Goal: Information Seeking & Learning: Learn about a topic

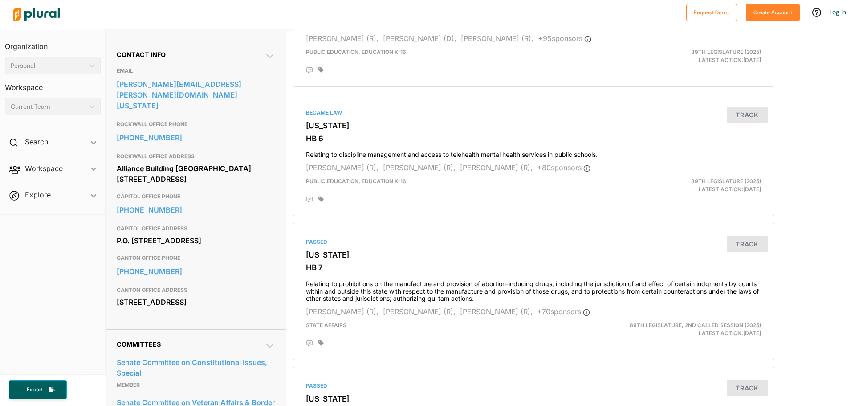
scroll to position [267, 0]
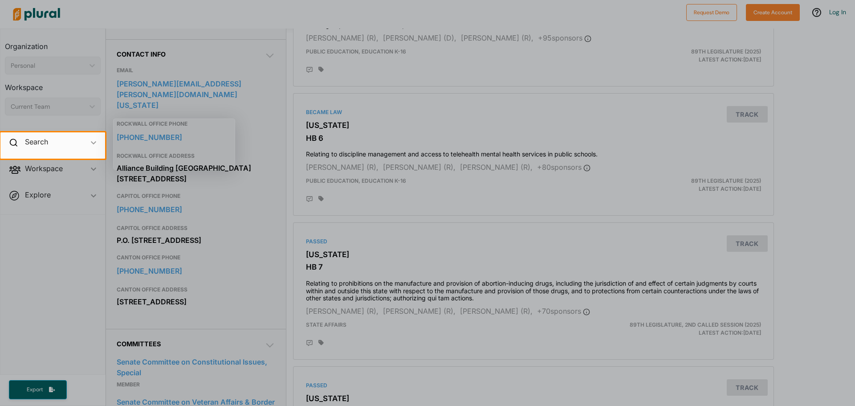
drag, startPoint x: 242, startPoint y: 100, endPoint x: 188, endPoint y: 102, distance: 54.3
click at [188, 102] on div at bounding box center [427, 66] width 855 height 132
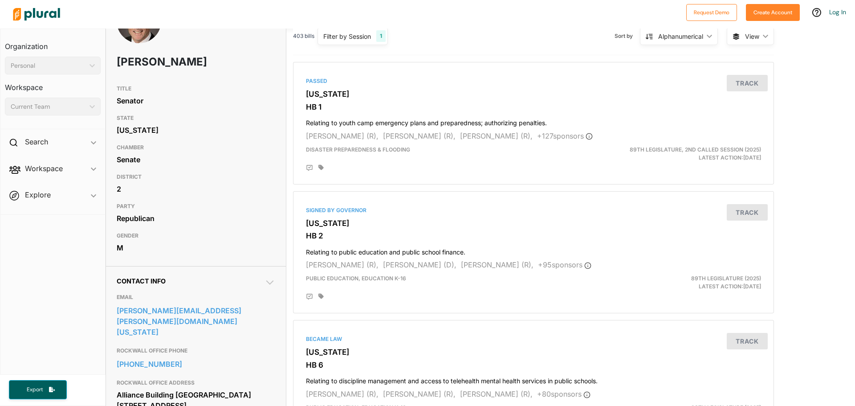
scroll to position [0, 0]
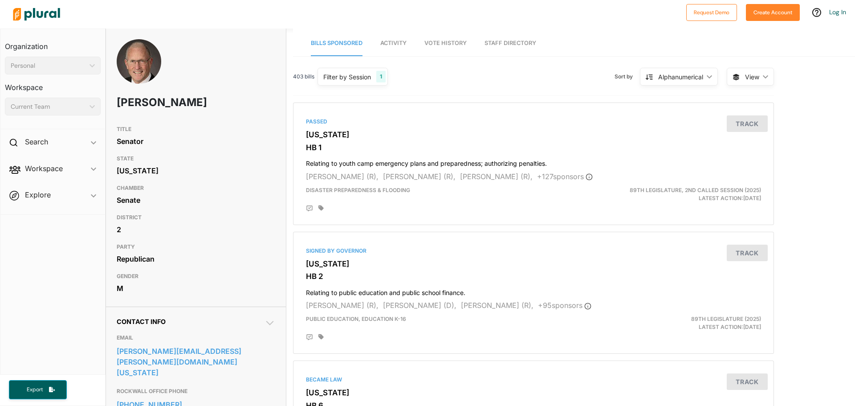
click at [453, 42] on span "Vote History" at bounding box center [445, 43] width 42 height 7
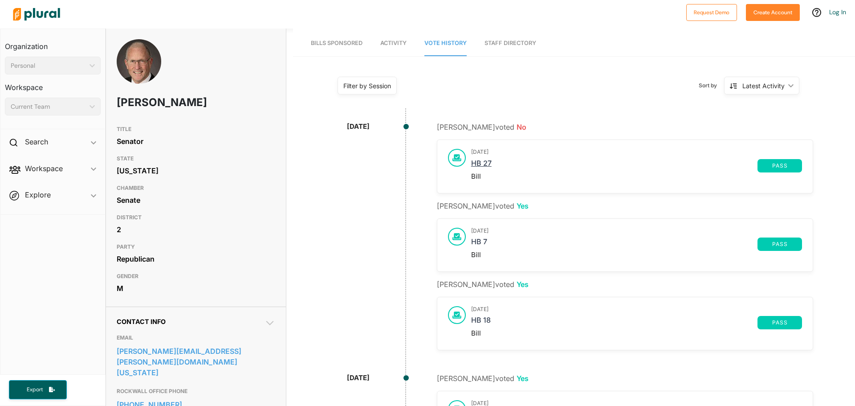
click at [481, 164] on link "HB 27" at bounding box center [614, 165] width 286 height 13
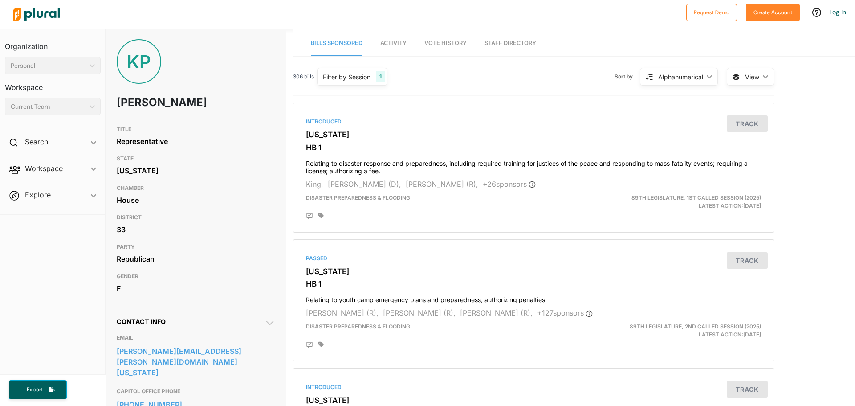
click at [460, 45] on span "Vote History" at bounding box center [445, 43] width 42 height 7
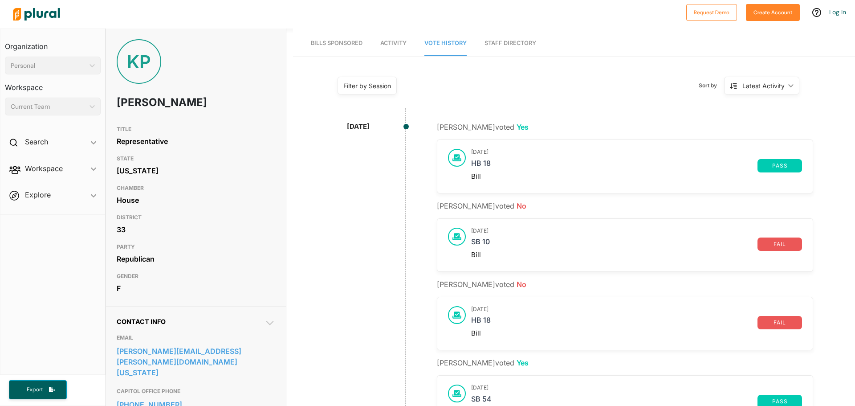
click at [481, 168] on link "HB 18" at bounding box center [614, 165] width 286 height 13
click at [475, 247] on link "SB 10" at bounding box center [614, 243] width 286 height 13
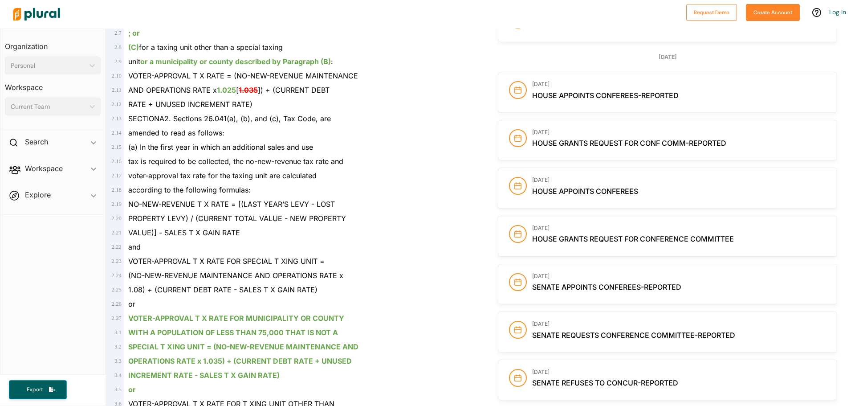
scroll to position [534, 0]
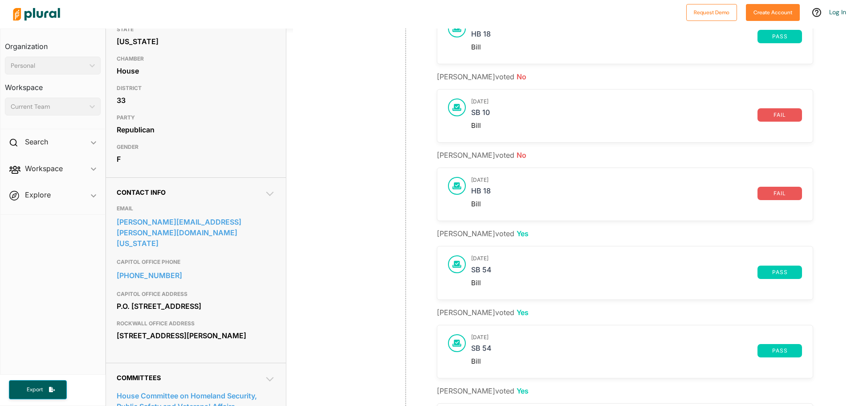
scroll to position [134, 0]
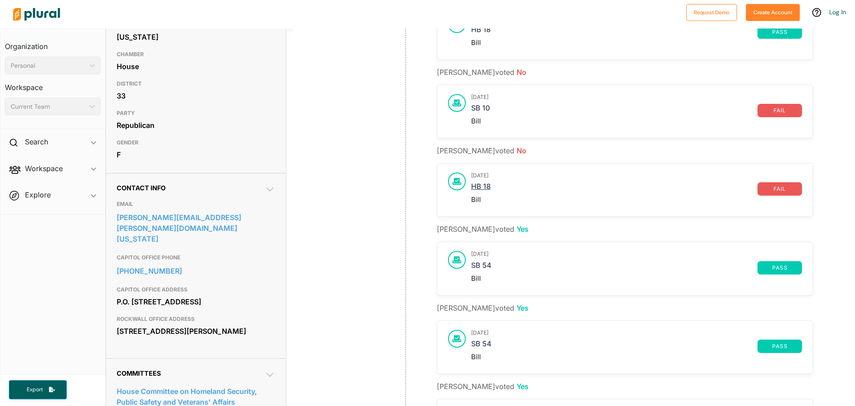
click at [482, 191] on link "HB 18" at bounding box center [614, 188] width 286 height 13
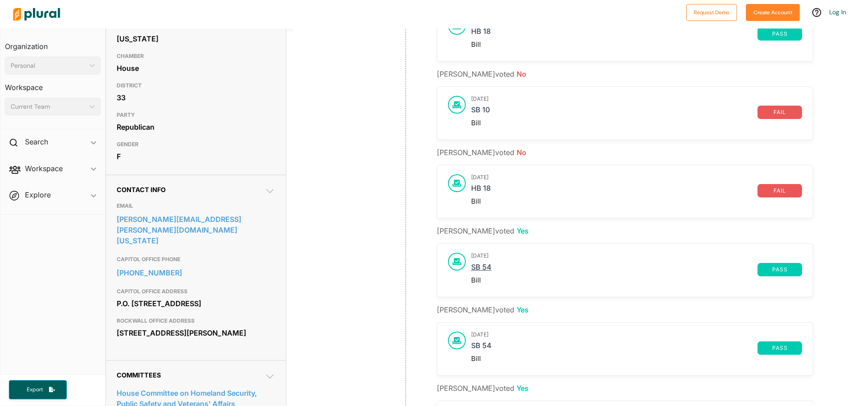
scroll to position [178, 0]
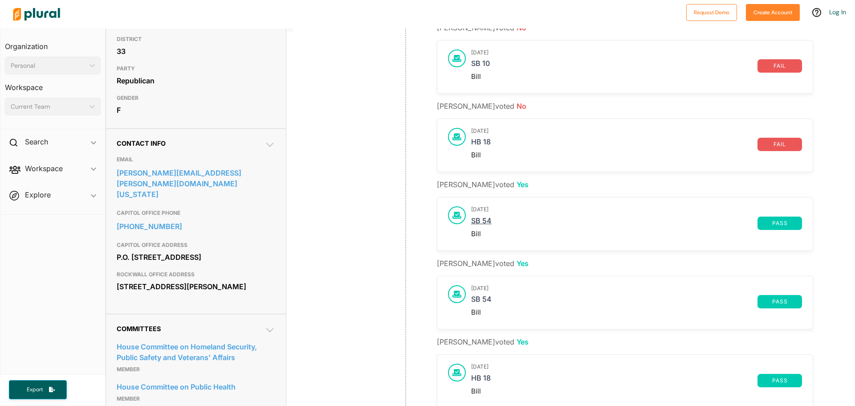
click at [485, 229] on link "SB 54" at bounding box center [614, 222] width 286 height 13
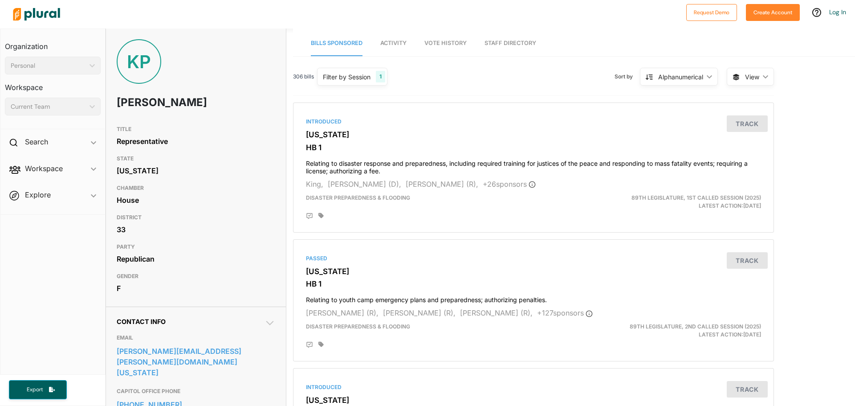
click at [403, 44] on span "Activity" at bounding box center [393, 43] width 26 height 7
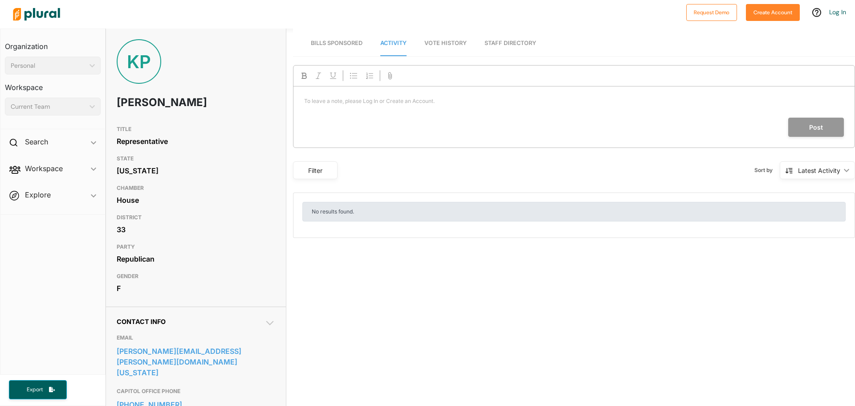
click at [448, 39] on link "Vote History" at bounding box center [445, 43] width 42 height 25
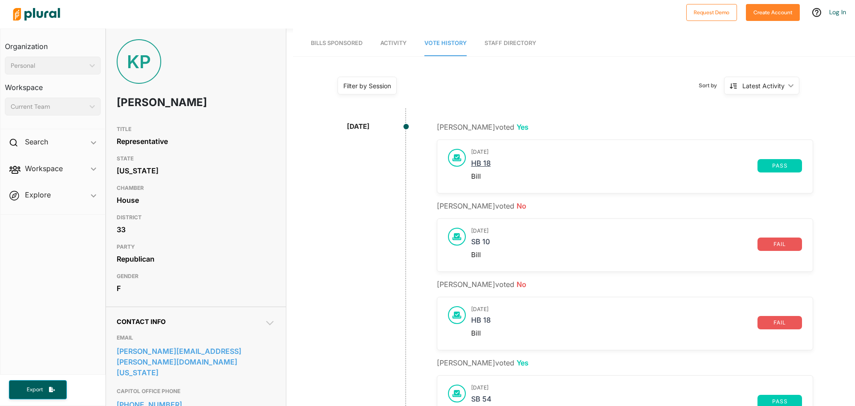
click at [483, 168] on link "HB 18" at bounding box center [614, 165] width 286 height 13
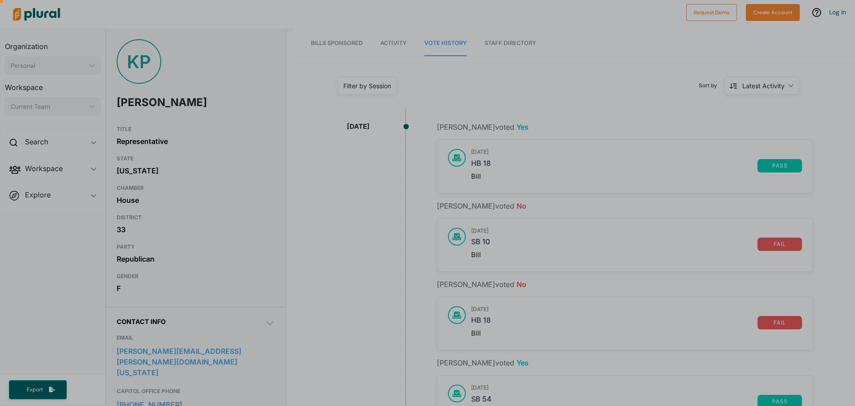
click at [488, 245] on div at bounding box center [427, 231] width 855 height 348
click at [484, 246] on div at bounding box center [427, 231] width 855 height 348
click at [476, 247] on div at bounding box center [427, 231] width 855 height 348
click at [479, 165] on div at bounding box center [427, 231] width 855 height 348
click at [471, 177] on div at bounding box center [427, 231] width 855 height 348
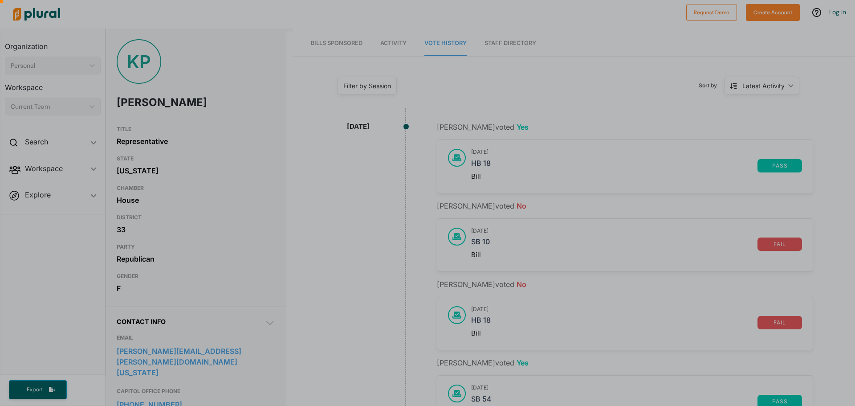
click at [452, 155] on div at bounding box center [427, 231] width 855 height 348
